Goal: Navigation & Orientation: Find specific page/section

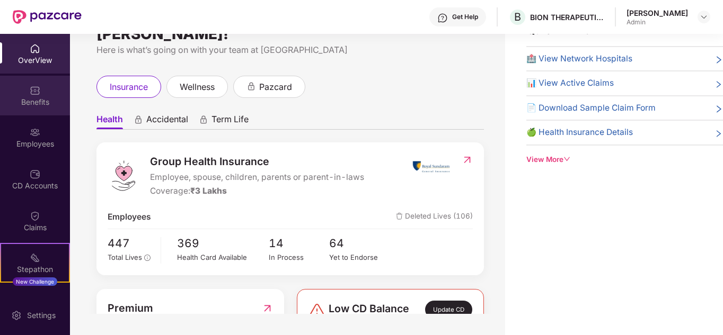
click at [39, 105] on div "Benefits" at bounding box center [35, 102] width 70 height 11
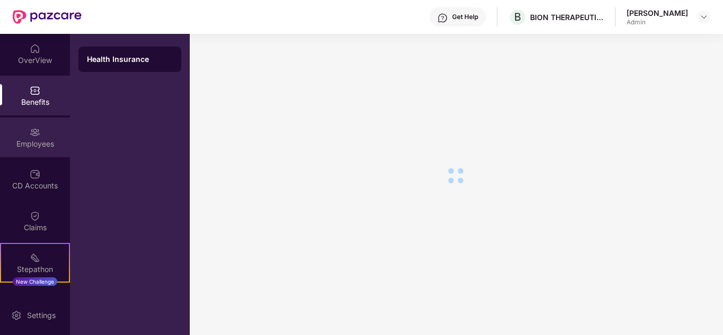
click at [40, 141] on div "Employees" at bounding box center [35, 144] width 70 height 11
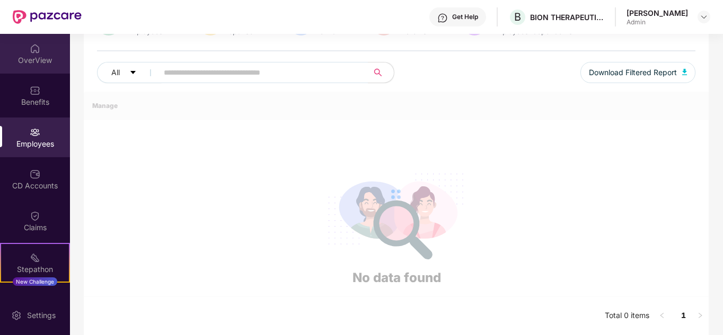
click at [34, 59] on div "OverView" at bounding box center [35, 60] width 70 height 11
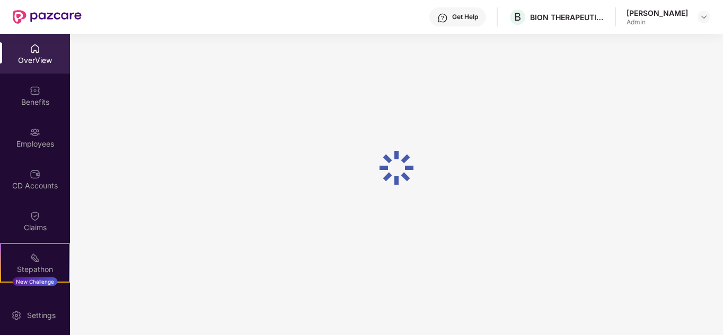
scroll to position [34, 0]
